Goal: Task Accomplishment & Management: Complete application form

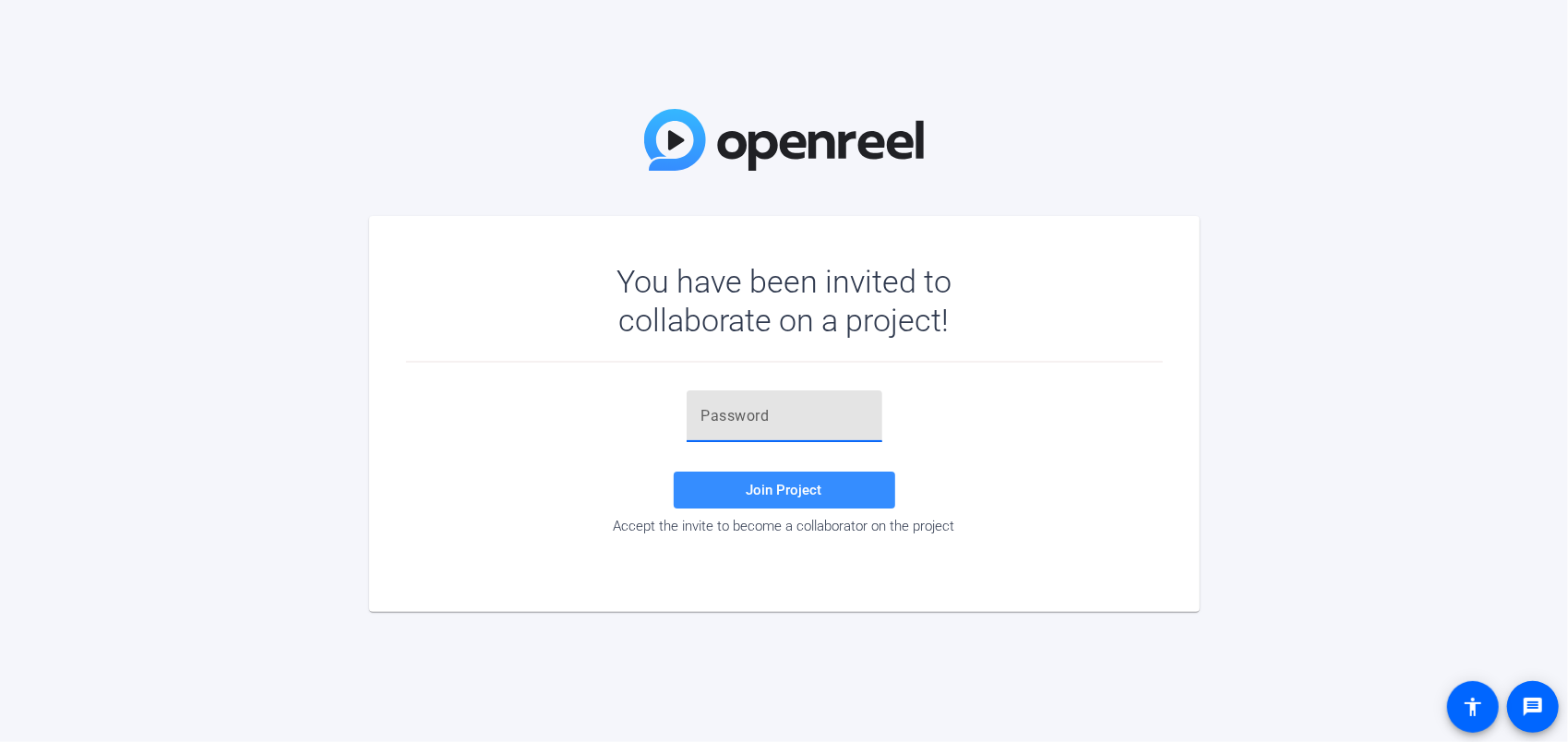
click at [737, 421] on input "text" at bounding box center [784, 417] width 166 height 23
drag, startPoint x: 1488, startPoint y: 299, endPoint x: 1477, endPoint y: 289, distance: 14.9
click at [1487, 298] on div "You have been invited to collaborate on a project! Join Project Accept the invi…" at bounding box center [784, 371] width 1568 height 742
click at [699, 404] on div at bounding box center [785, 416] width 196 height 52
paste input "]uPT2@"
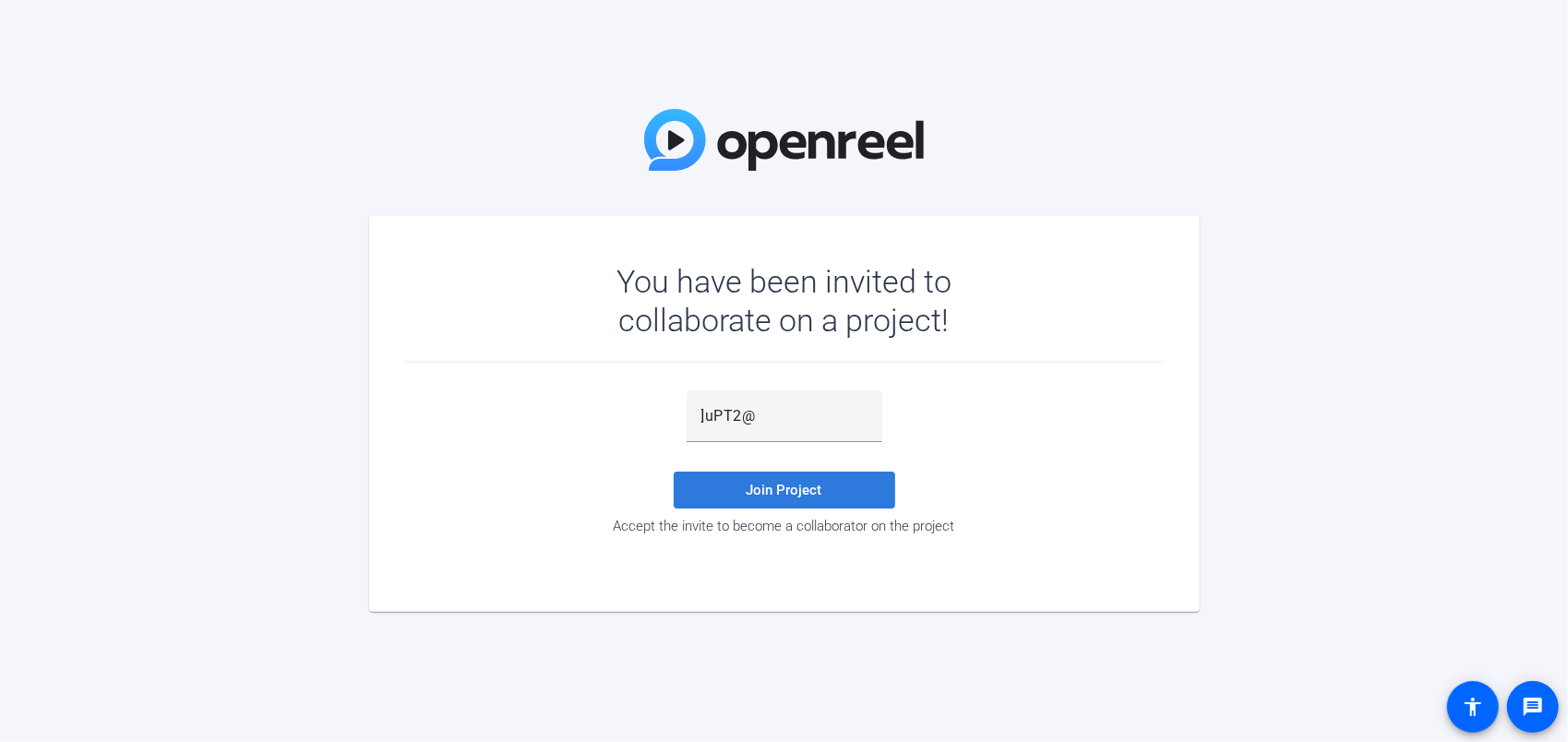
click at [729, 487] on span at bounding box center [784, 489] width 221 height 44
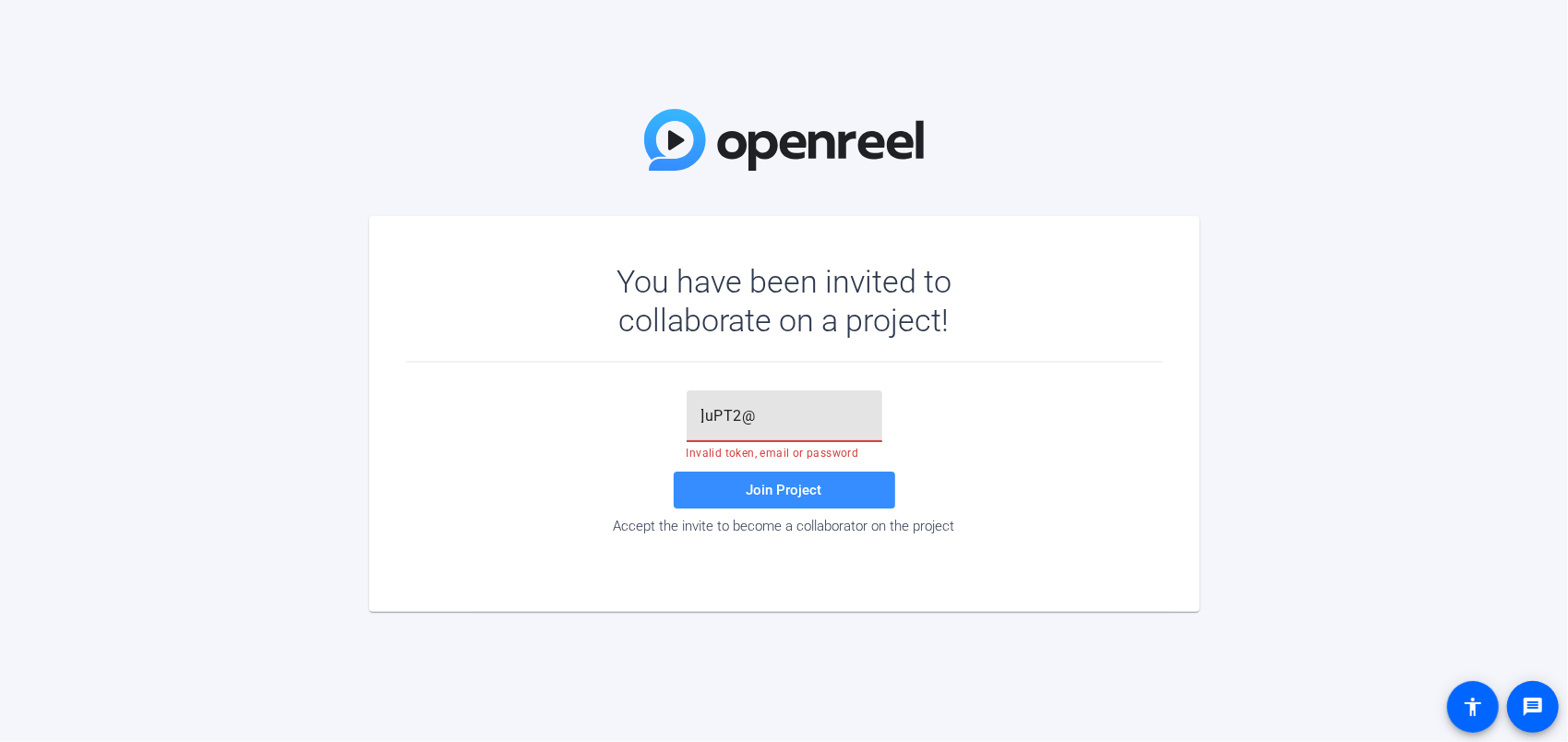
drag, startPoint x: 756, startPoint y: 421, endPoint x: 645, endPoint y: 379, distance: 118.7
click at [615, 404] on div "]uPT2@ Invalid token, email or password Join Project Accept the invite to becom…" at bounding box center [784, 462] width 757 height 144
paste input "text"
type input "]uPT2@"
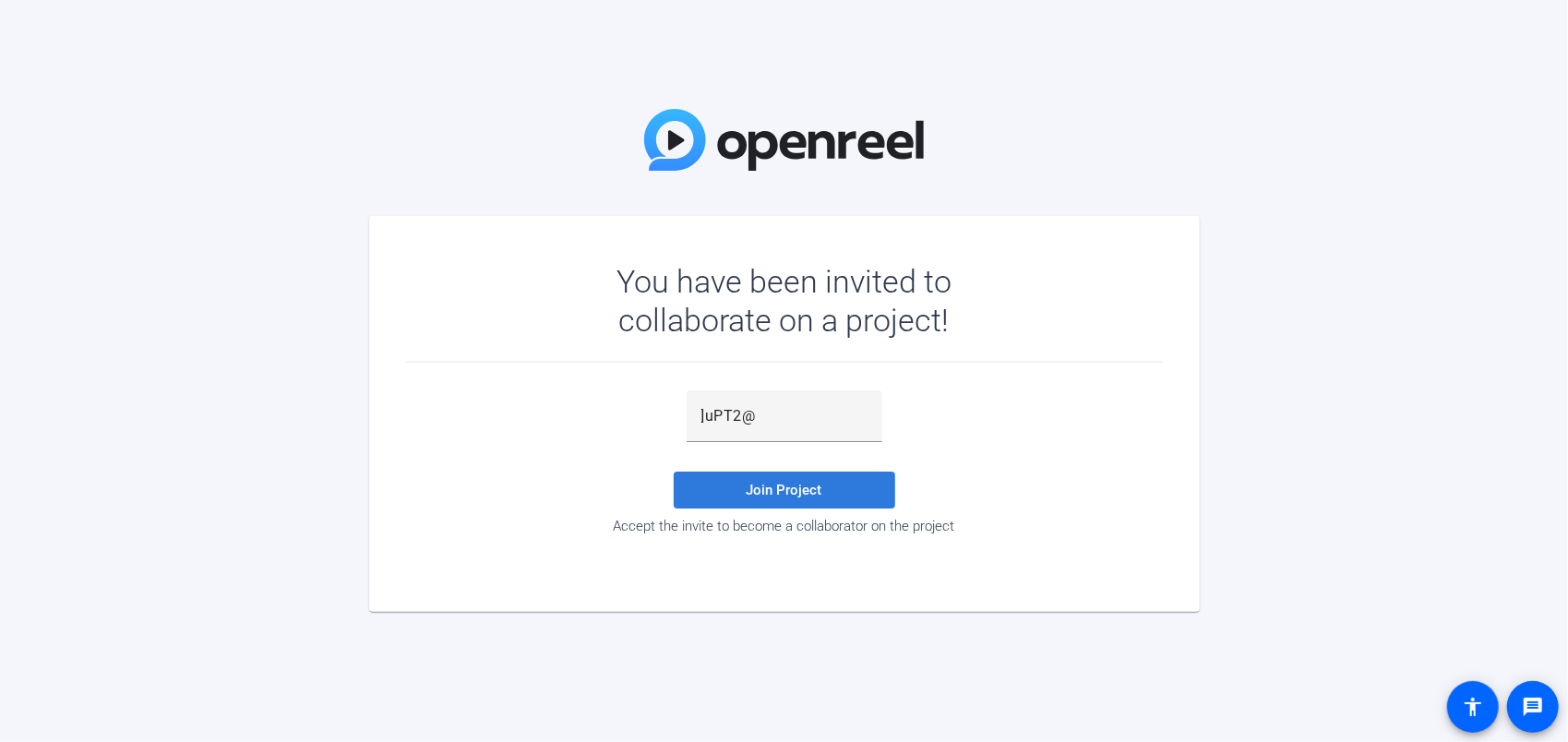
click at [743, 486] on span at bounding box center [784, 489] width 221 height 44
click at [777, 385] on div "Join Project Accept the invite to become a collaborator on the project" at bounding box center [784, 464] width 757 height 203
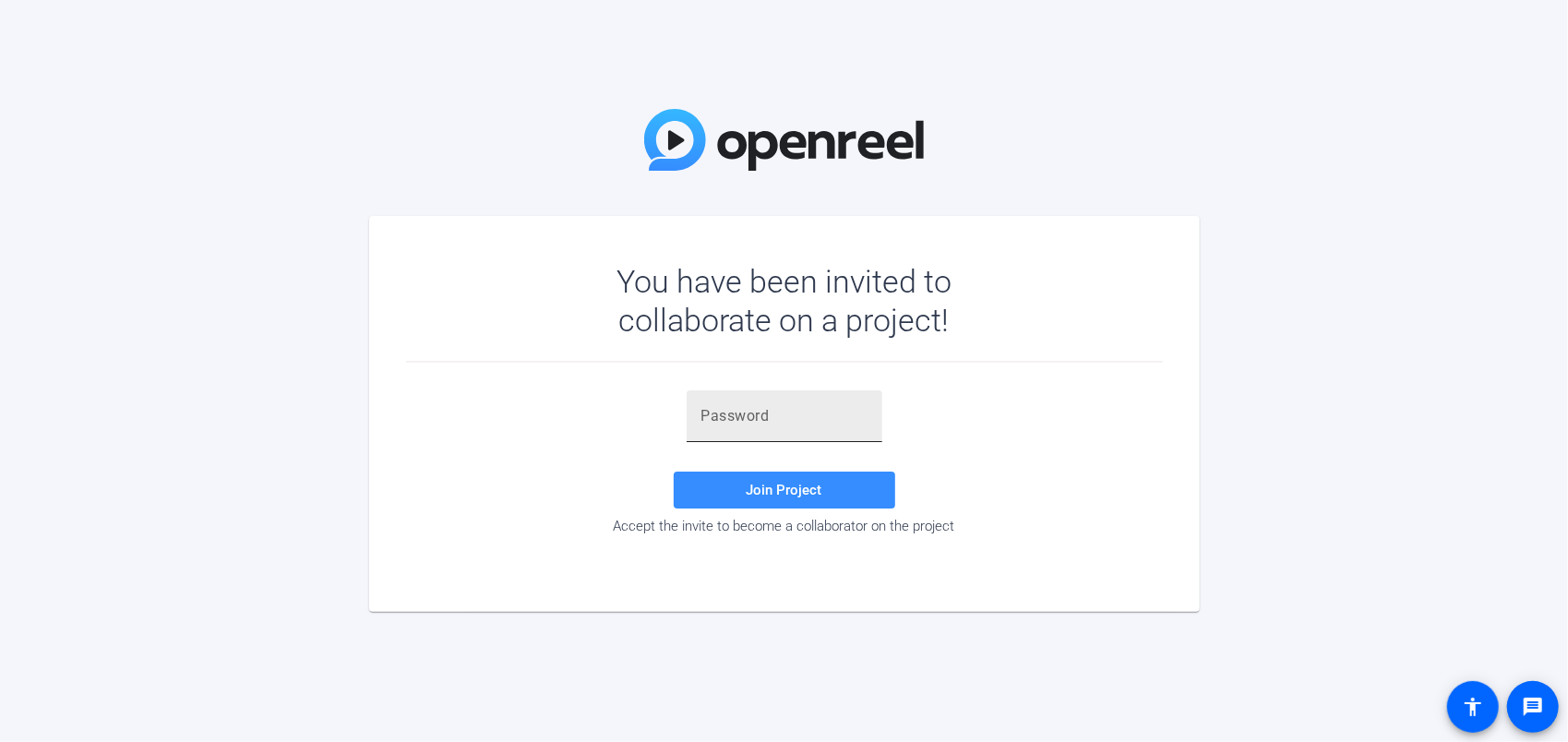
click at [768, 437] on div at bounding box center [784, 416] width 166 height 52
type input "]uPT2@"
click at [743, 470] on span at bounding box center [784, 489] width 221 height 44
